Goal: Transaction & Acquisition: Purchase product/service

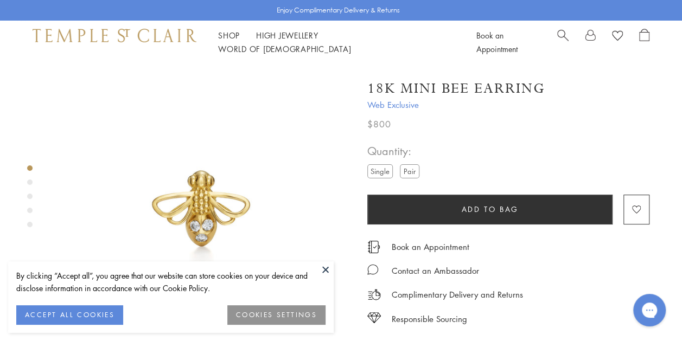
click at [324, 268] on button at bounding box center [325, 269] width 16 height 16
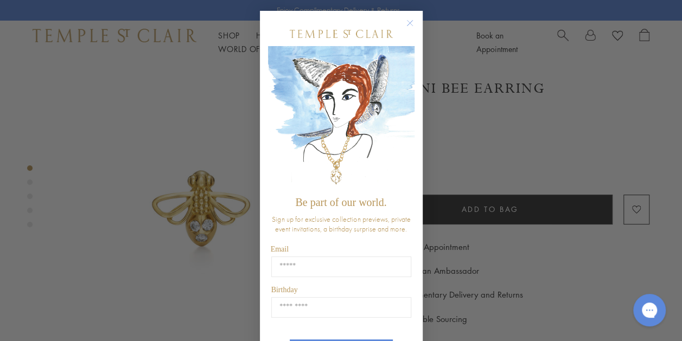
click at [409, 23] on circle "Close dialog" at bounding box center [409, 23] width 13 height 13
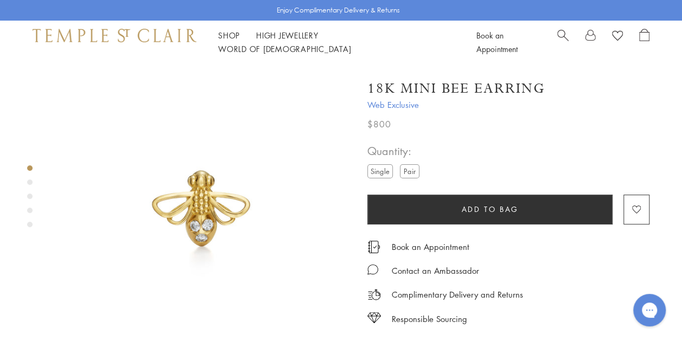
click at [412, 168] on label "Pair" at bounding box center [410, 171] width 20 height 14
click at [383, 172] on label "Single" at bounding box center [379, 171] width 25 height 14
click at [402, 172] on label "Pair" at bounding box center [410, 171] width 20 height 14
click at [374, 176] on label "Single" at bounding box center [379, 171] width 25 height 14
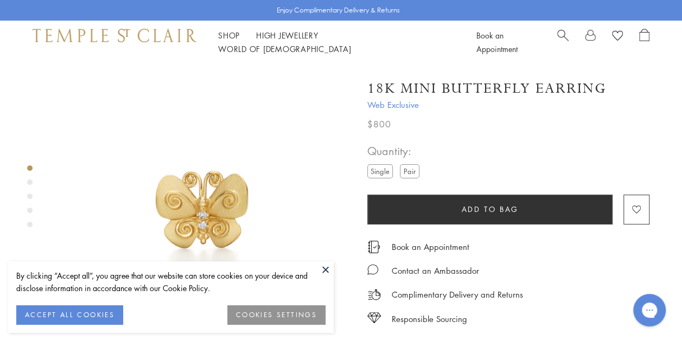
click at [326, 270] on button at bounding box center [325, 269] width 16 height 16
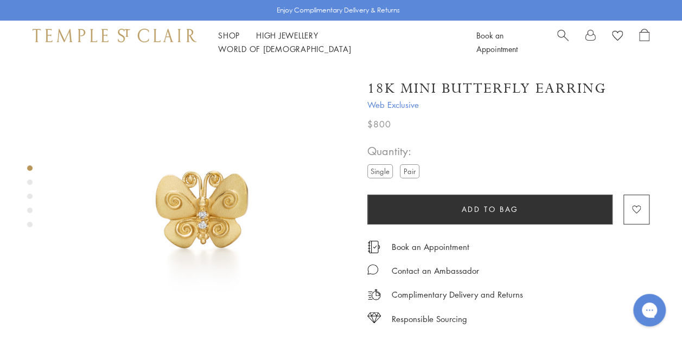
click at [407, 168] on label "Pair" at bounding box center [410, 171] width 20 height 14
click at [382, 171] on label "Single" at bounding box center [379, 171] width 25 height 14
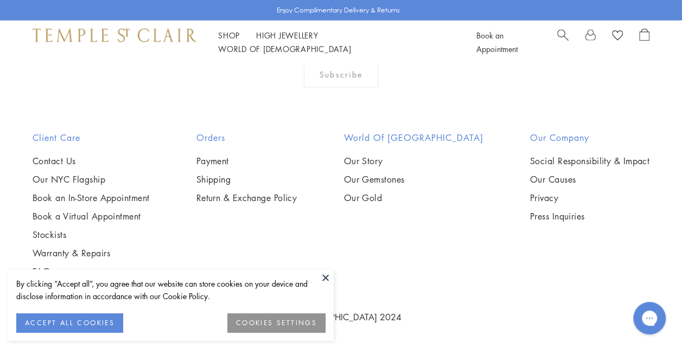
scroll to position [2060, 0]
click at [326, 276] on button at bounding box center [325, 277] width 16 height 16
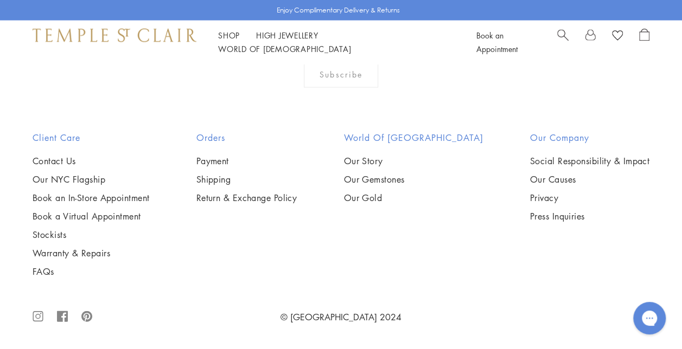
scroll to position [1681, 0]
